Goal: Communication & Community: Ask a question

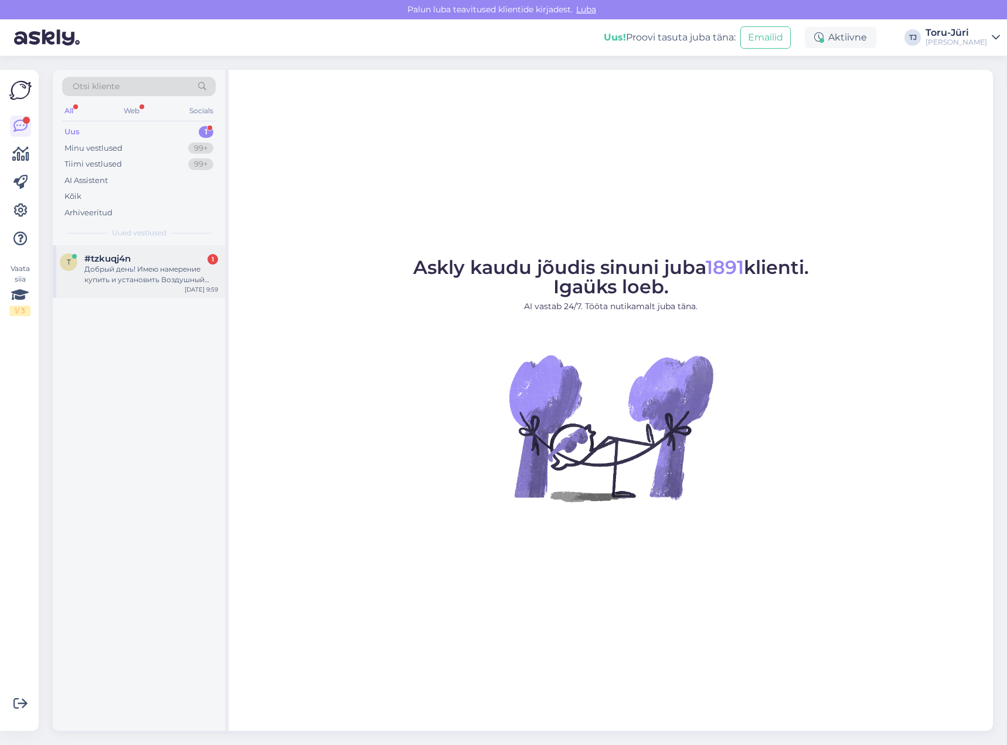
click at [162, 266] on div "Добрый день! Имею намерение купить и установить Воздушный тепловой насос Dražic…" at bounding box center [151, 274] width 134 height 21
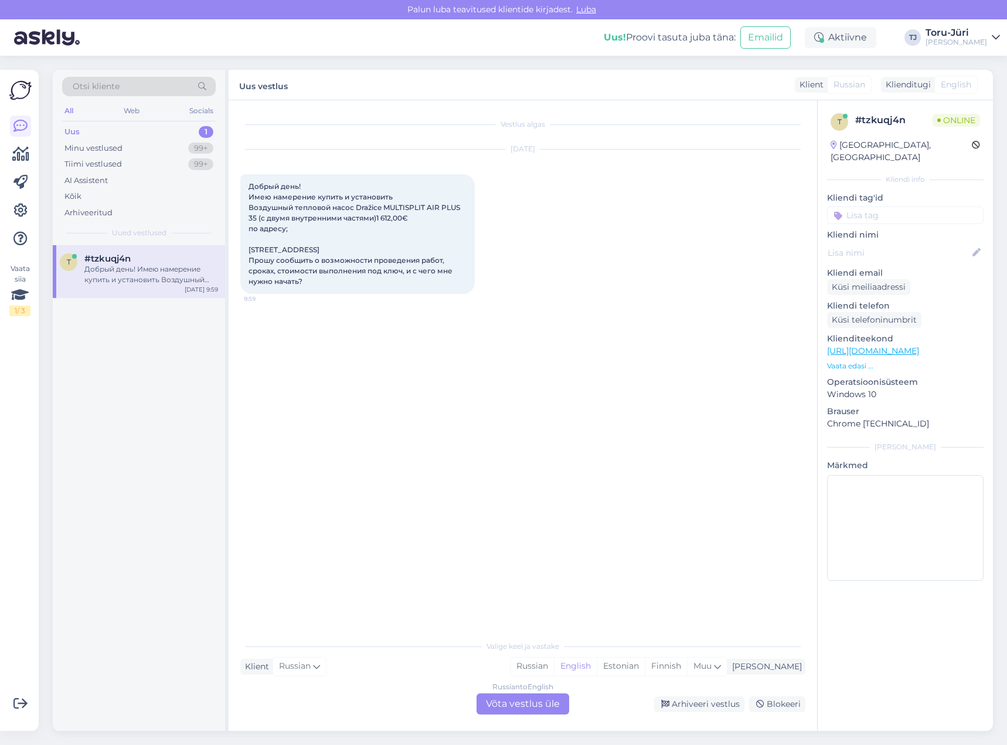
click at [536, 705] on div "Russian to English Võta vestlus üle" at bounding box center [523, 703] width 93 height 21
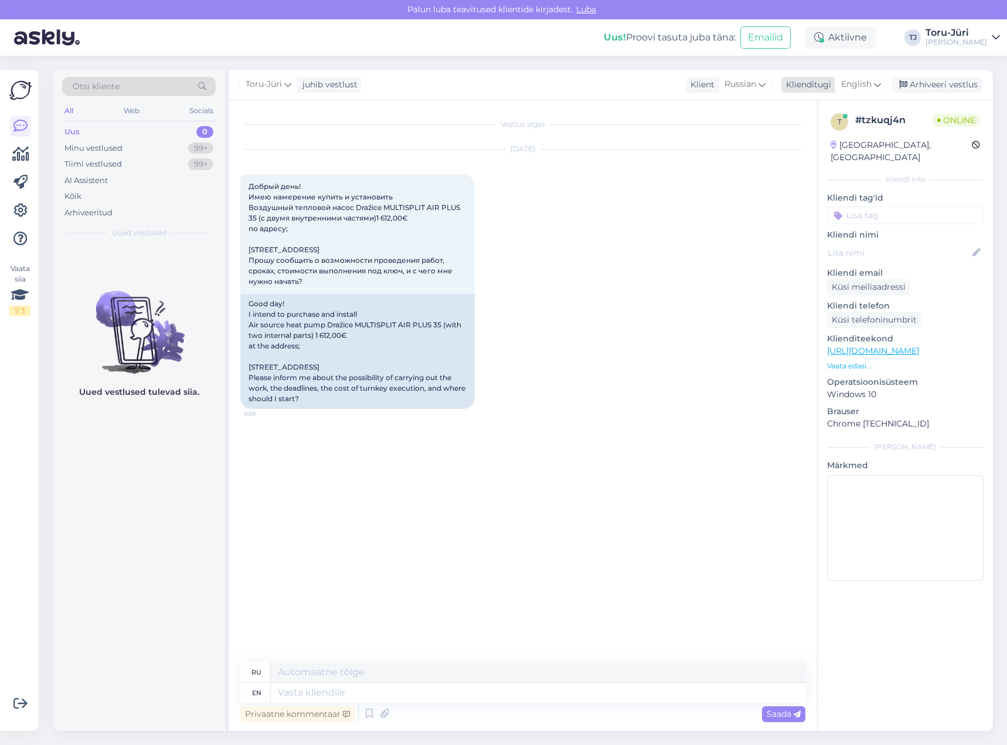
click at [864, 88] on span "English" at bounding box center [856, 84] width 30 height 13
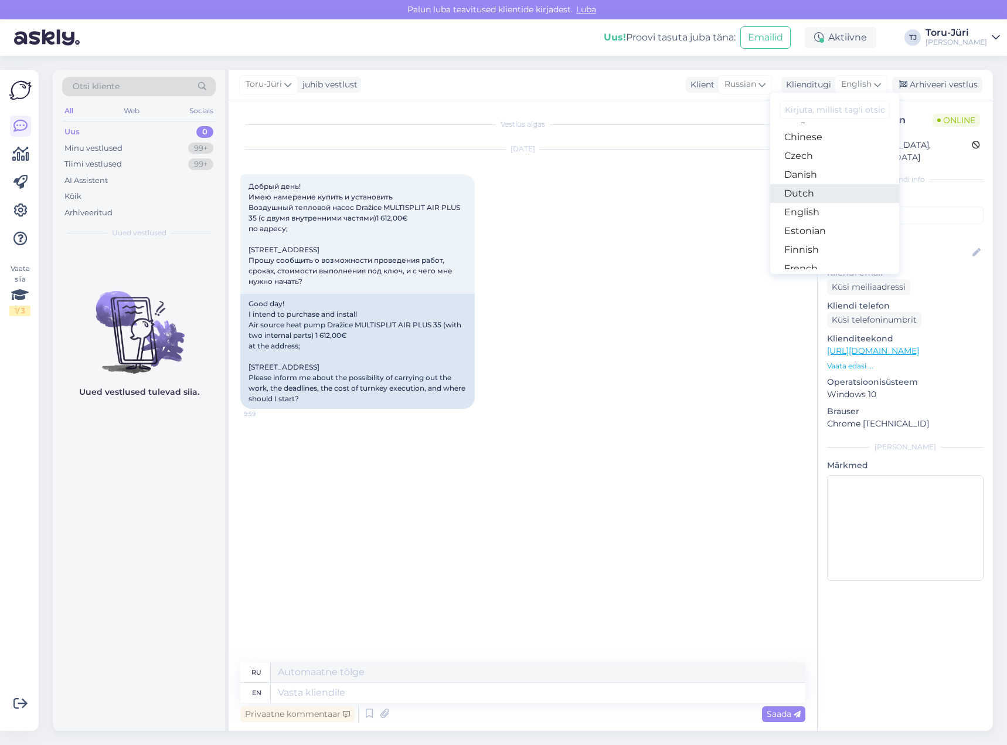
scroll to position [59, 0]
click at [818, 224] on link "Estonian" at bounding box center [834, 228] width 129 height 19
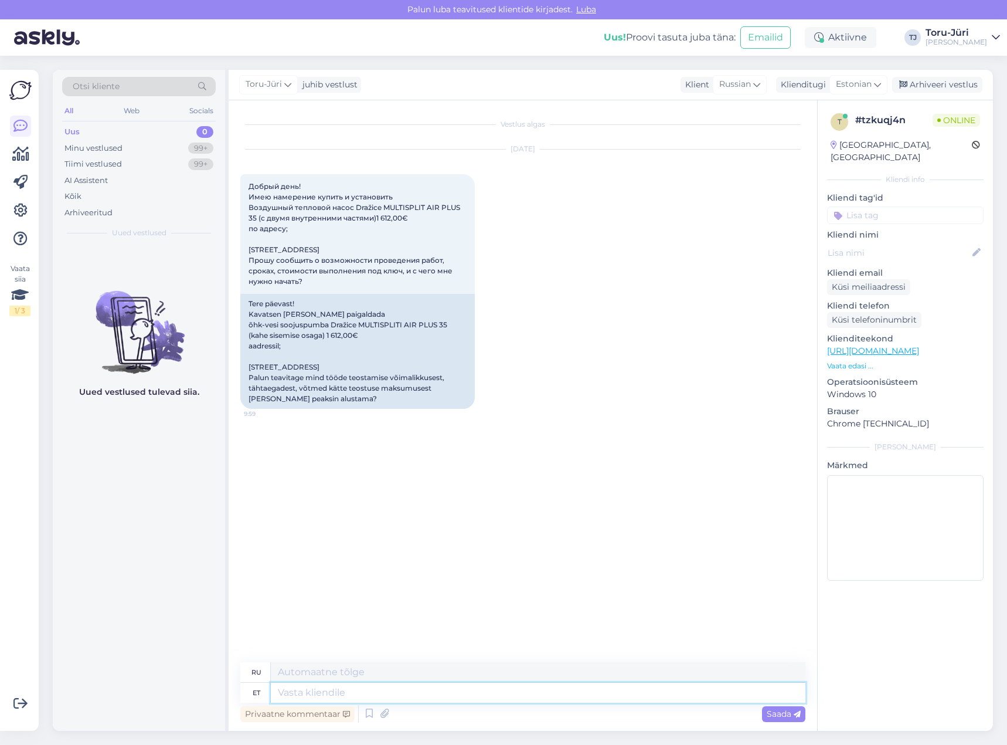
click at [471, 695] on textarea at bounding box center [538, 692] width 535 height 20
type textarea "Tere!"
type textarea "Привет!"
type textarea "Võtke"
type textarea "Брать"
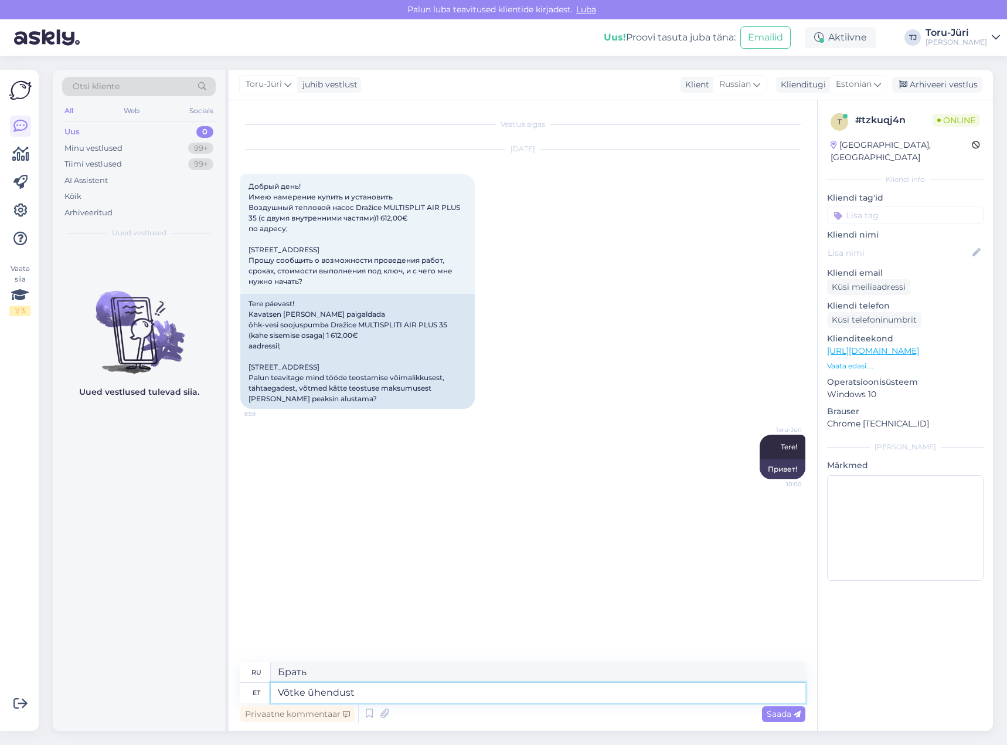
type textarea "Võtke ühendust m"
type textarea "Связаться с нами"
type textarea "Võtke ühendust meie [GEOGRAPHIC_DATA]-[GEOGRAPHIC_DATA]"
type textarea "Свяжитесь с нашим [GEOGRAPHIC_DATA]-[GEOGRAPHIC_DATA] уездом"
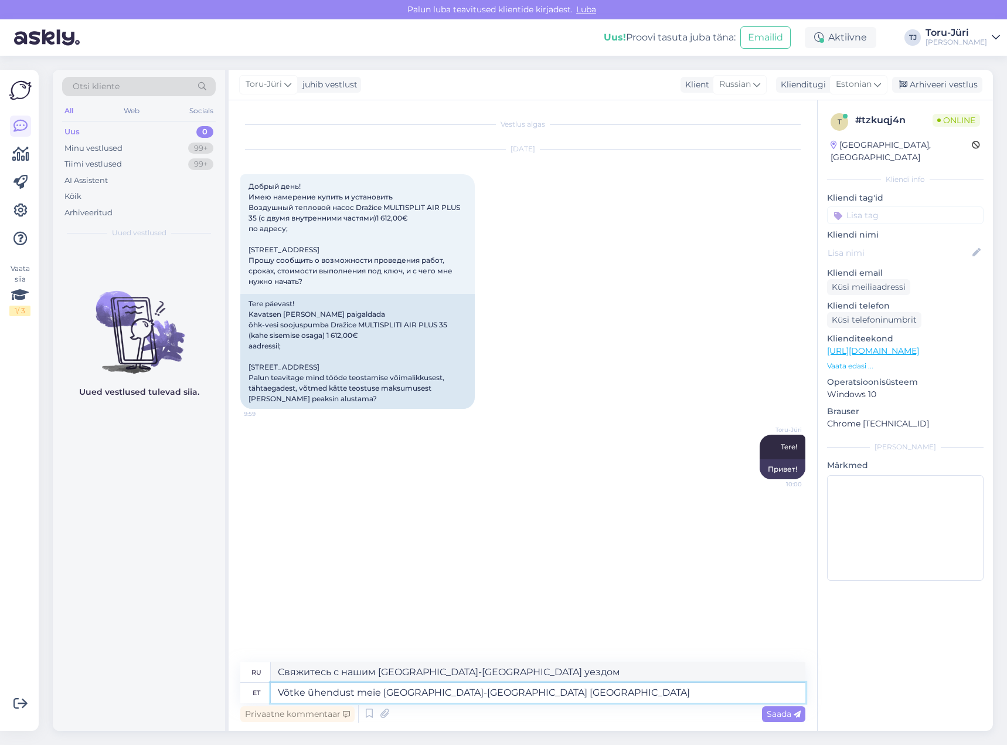
type textarea "Võtke ühendust meie [GEOGRAPHIC_DATA]-[GEOGRAPHIC_DATA] pai"
type textarea "Свяжитесь с нашим офисом в [GEOGRAPHIC_DATA]"
type textarea "Võtke ühendust meie [GEOGRAPHIC_DATA]-[GEOGRAPHIC_DATA]"
type textarea "Свяжитесь с нашим [GEOGRAPHIC_DATA]-[GEOGRAPHIC_DATA] уездом"
type textarea "Võtke ühendust meie [GEOGRAPHIC_DATA]-[GEOGRAPHIC_DATA] tehnikuga"
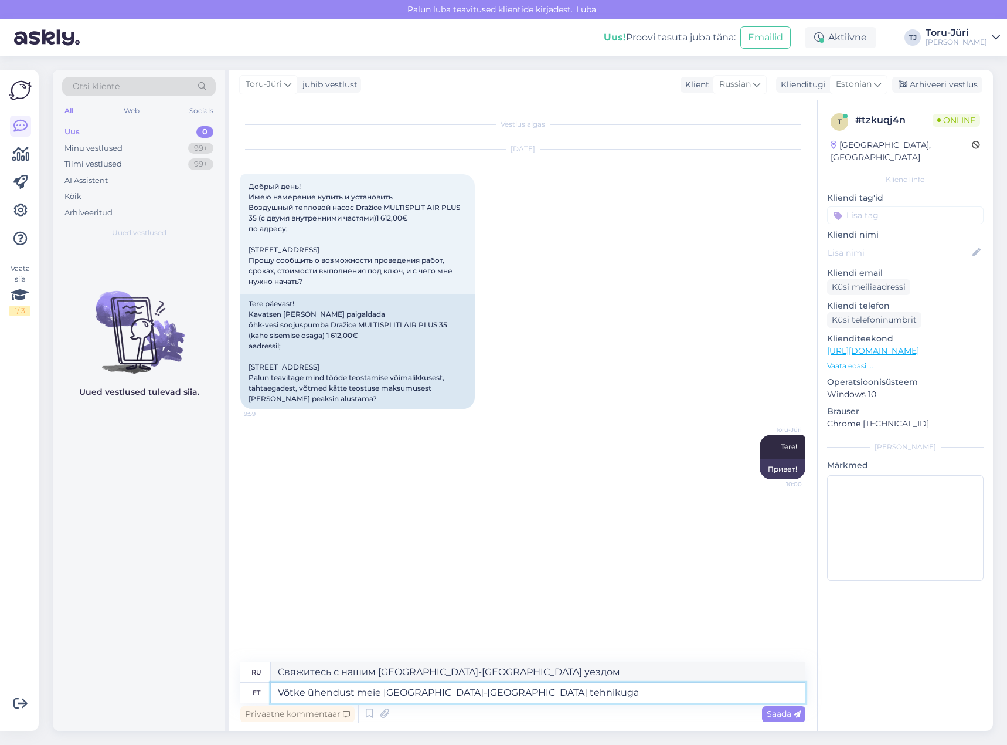
type textarea "Свяжитесь с нашим техническим специалистом Таллинн-Харьюмаа"
type textarea "Võtke ühendust meie [GEOGRAPHIC_DATA]-[GEOGRAPHIC_DATA] tehnikuga:"
type textarea "Свяжитесь с нашим техническим специалистом в [GEOGRAPHIC_DATA]:"
paste textarea "[PERSON_NAME] Tel: [PHONE_NUMBER] E-post: [EMAIL_ADDRESS][DOMAIN_NAME]"
type textarea "Võtke ühendust meie [GEOGRAPHIC_DATA]-[GEOGRAPHIC_DATA] tehnikuga: [PERSON_NAME…"
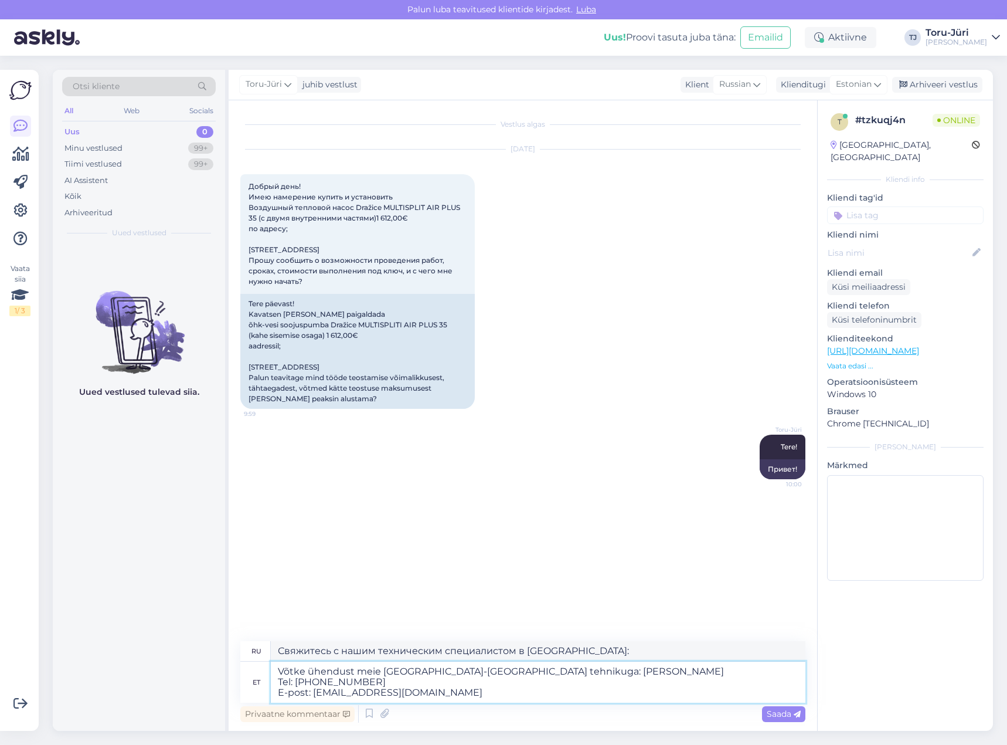
type textarea "Свяжитесь с нашим техническим специалистом Таллинн-Харьюмаа: [PERSON_NAME]: [PH…"
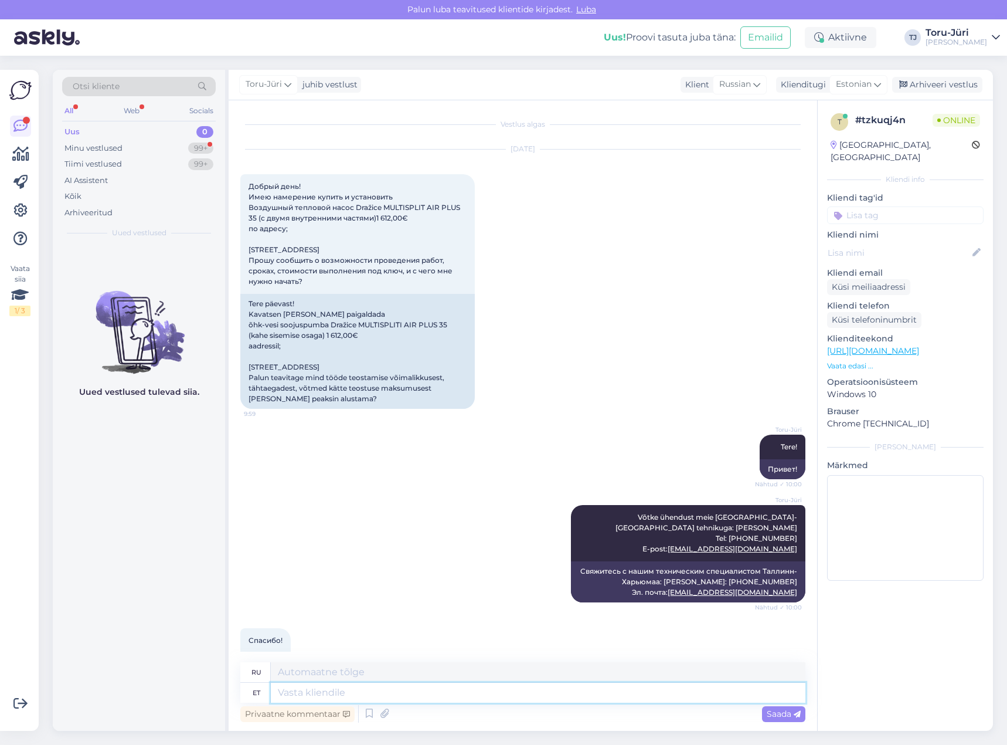
scroll to position [66, 0]
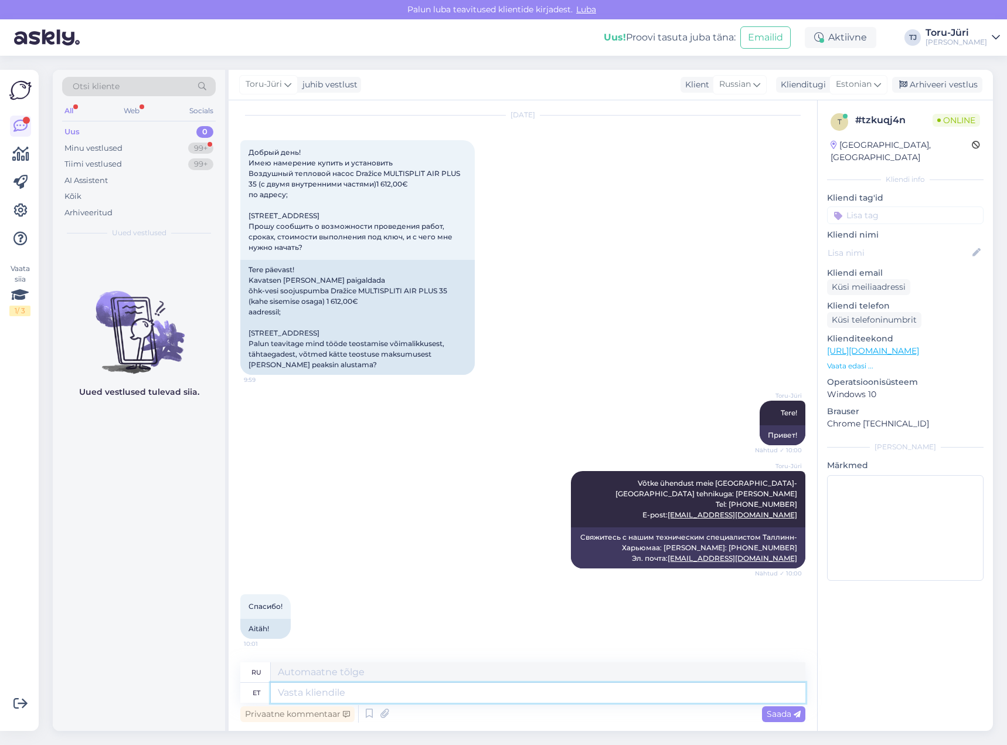
drag, startPoint x: 481, startPoint y: 691, endPoint x: 482, endPoint y: 661, distance: 30.5
click at [480, 692] on textarea at bounding box center [538, 692] width 535 height 20
type textarea "Võtke"
type textarea "Брать"
type textarea "Võtke heaks!"
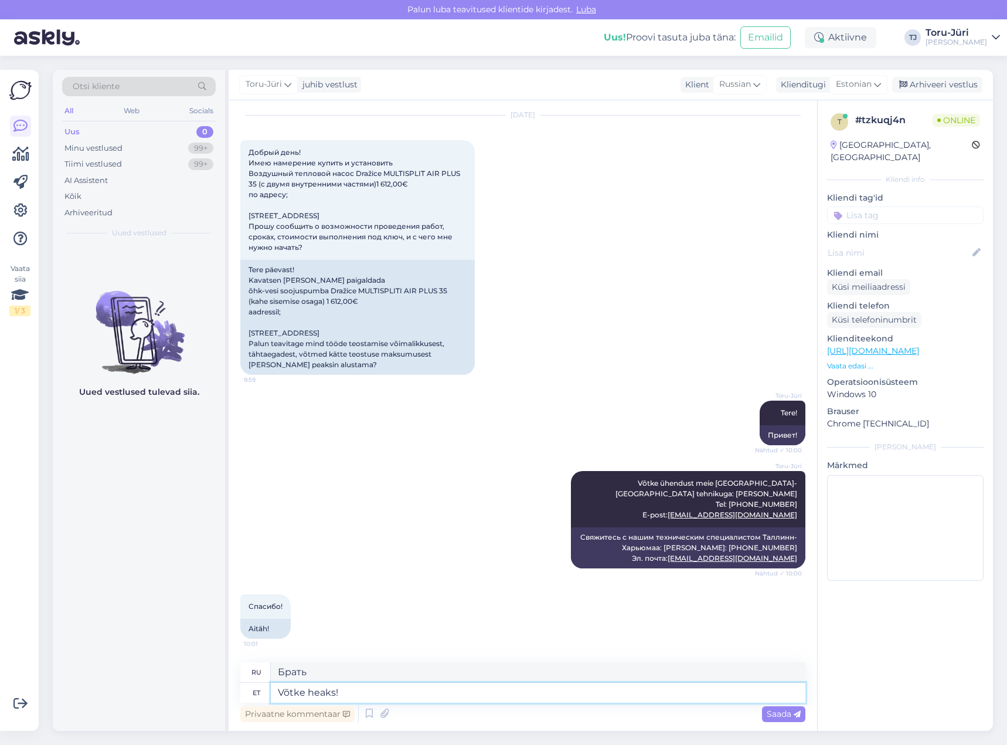
type textarea "Примите это!"
type textarea "Võ"
type textarea "Брать"
type textarea "V"
click at [473, 559] on div "[PERSON_NAME] ühendust meie [GEOGRAPHIC_DATA]-Harjumaa tehnikuga: [PERSON_NAME]…" at bounding box center [522, 519] width 565 height 123
